Goal: Communication & Community: Connect with others

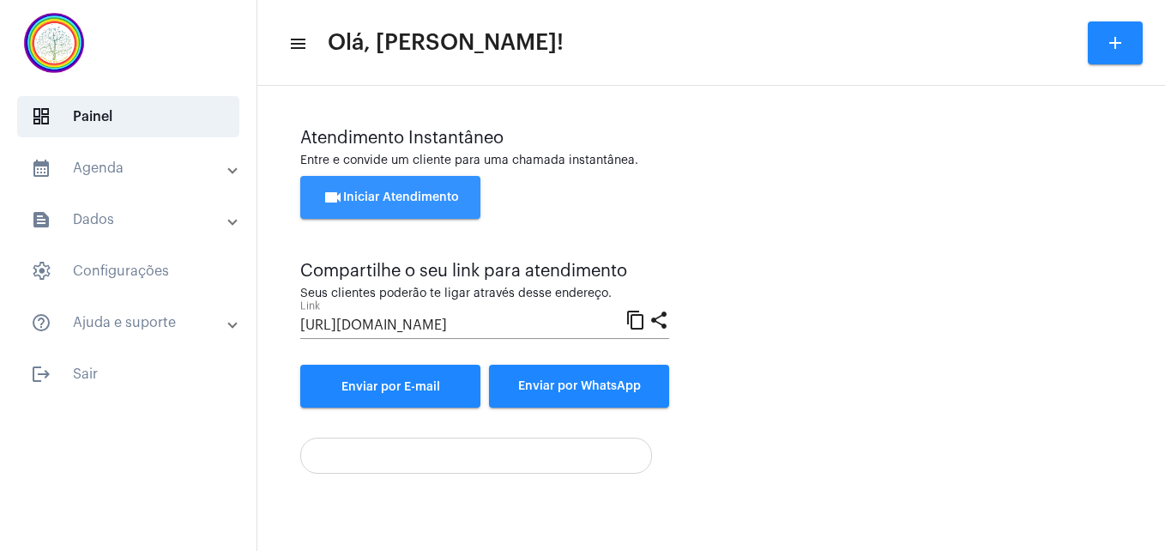
click at [366, 199] on span "videocam Iniciar Atendimento" at bounding box center [391, 197] width 136 height 12
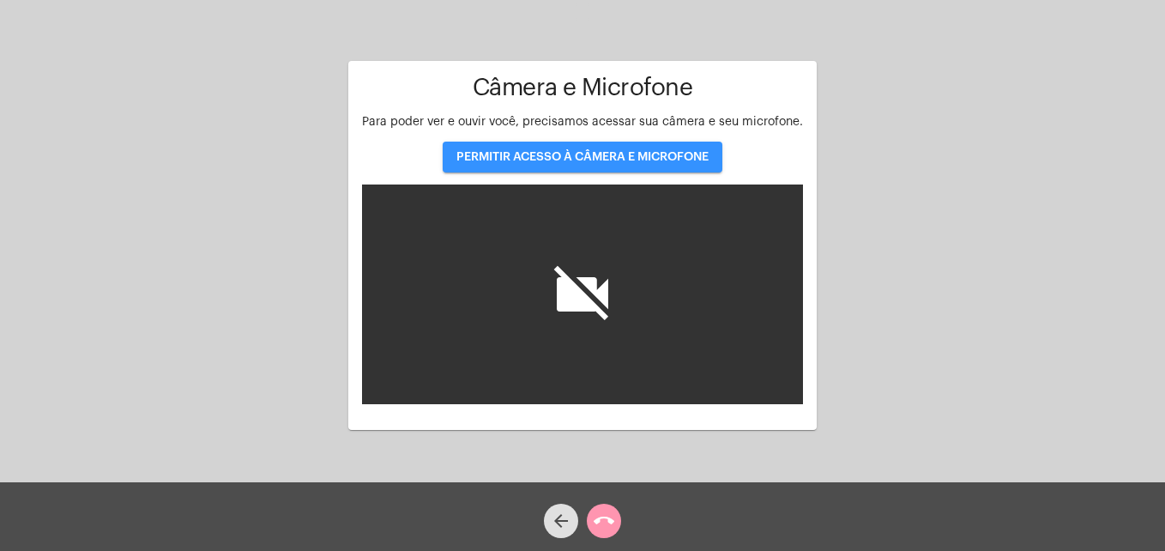
click at [600, 159] on span "PERMITIR ACESSO À CÂMERA E MICROFONE" at bounding box center [583, 157] width 252 height 12
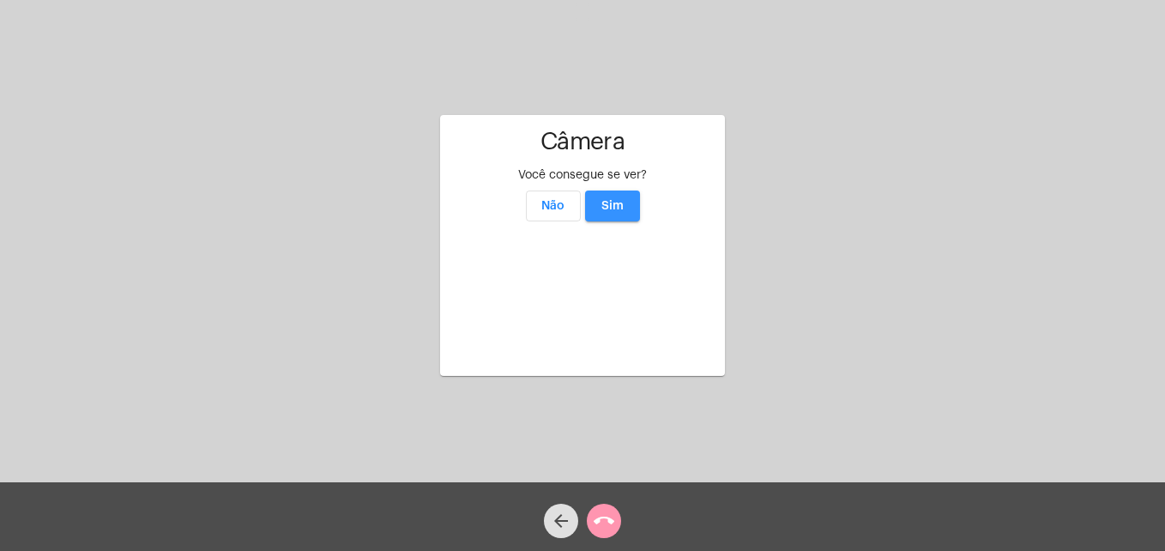
click at [621, 200] on span "Sim" at bounding box center [613, 206] width 22 height 12
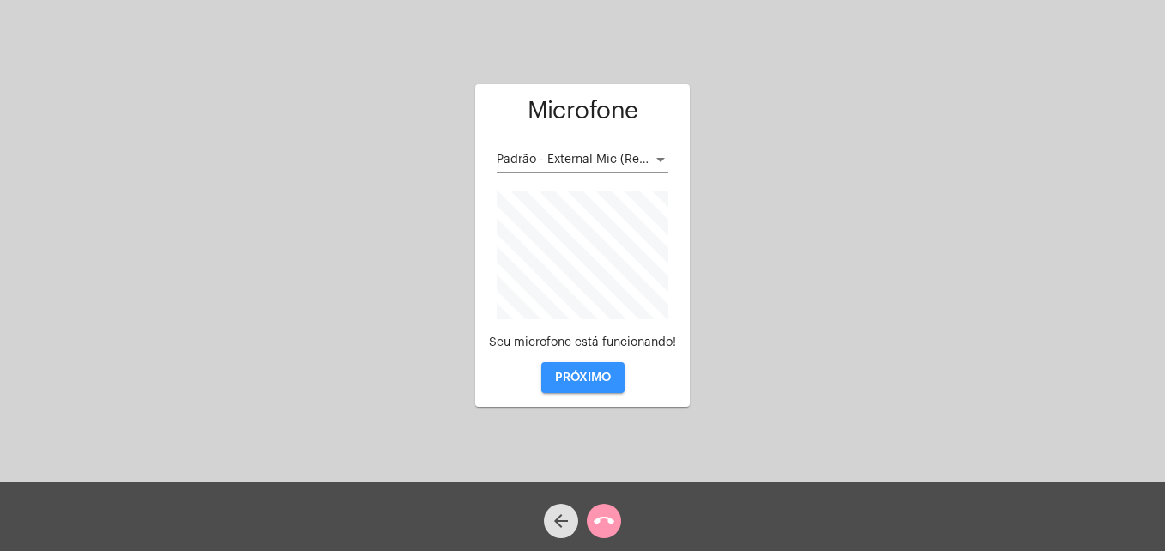
click at [586, 363] on button "PRÓXIMO" at bounding box center [582, 377] width 83 height 31
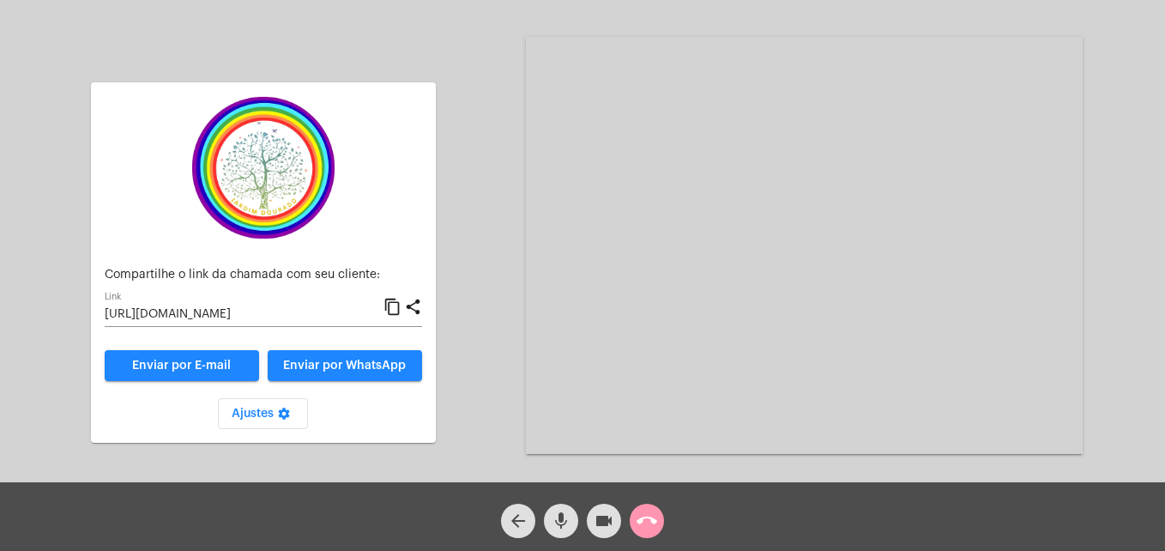
click at [393, 305] on mat-icon "content_copy" at bounding box center [393, 307] width 18 height 21
click at [368, 363] on span "Enviar por WhatsApp" at bounding box center [344, 366] width 123 height 12
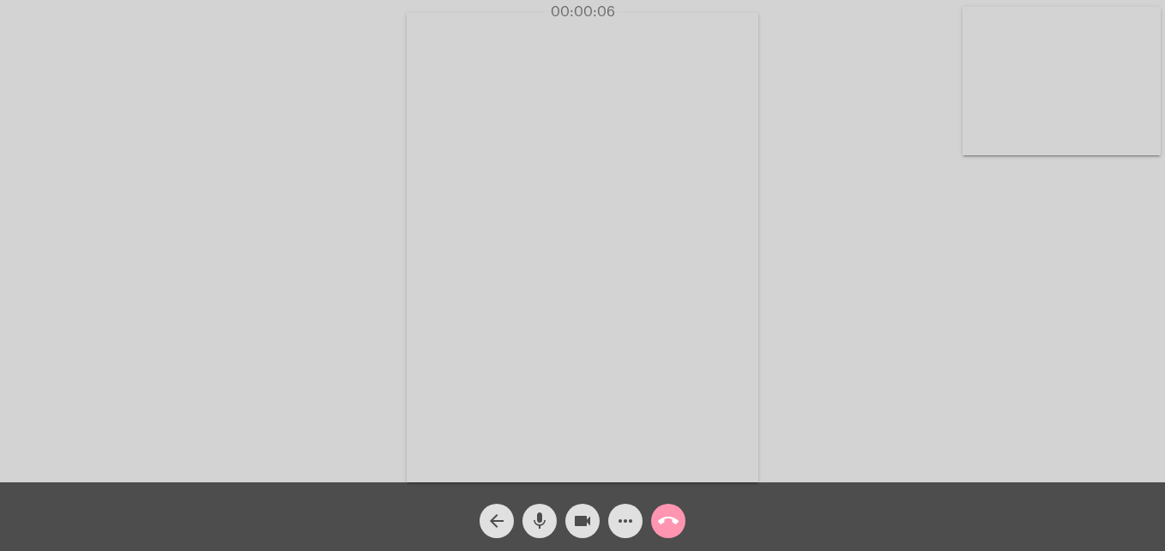
click at [985, 138] on video at bounding box center [1062, 81] width 198 height 148
click at [487, 448] on video at bounding box center [739, 245] width 626 height 469
